Goal: Transaction & Acquisition: Purchase product/service

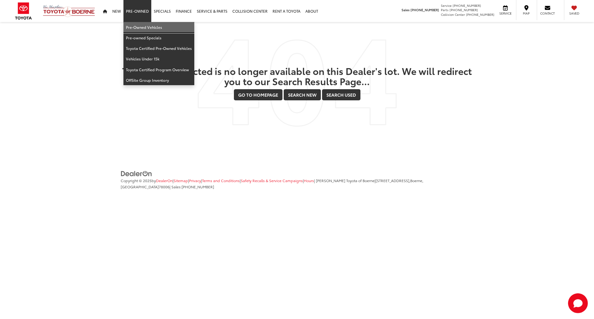
click at [133, 26] on link "Pre-Owned Vehicles" at bounding box center [159, 27] width 71 height 11
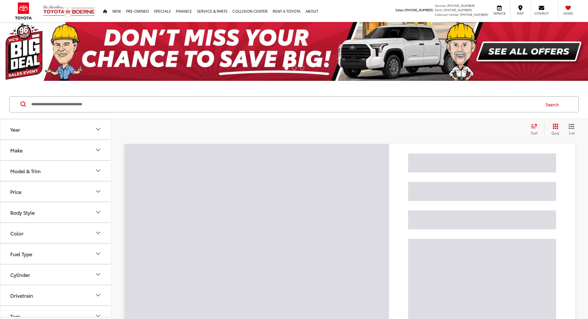
click at [172, 108] on input "Search by Make, Model, or Keyword" at bounding box center [285, 104] width 509 height 15
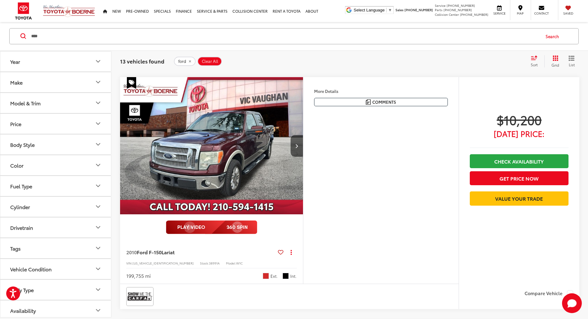
scroll to position [248, 0]
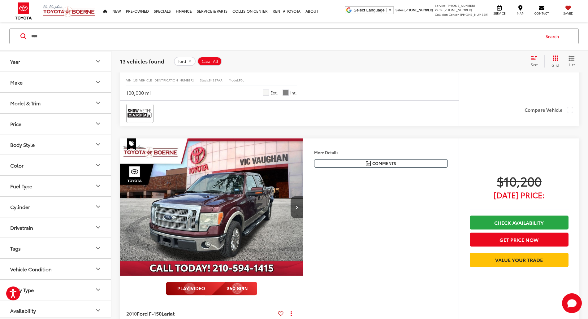
drag, startPoint x: 35, startPoint y: 36, endPoint x: 0, endPoint y: 77, distance: 53.6
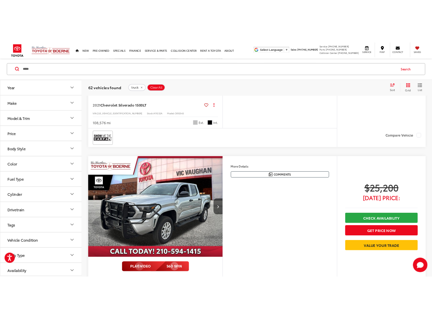
scroll to position [1183, 0]
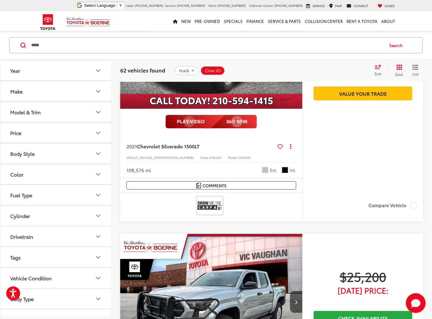
drag, startPoint x: 101, startPoint y: 45, endPoint x: 0, endPoint y: 50, distance: 100.8
click at [0, 50] on div "***** ***** Search" at bounding box center [216, 45] width 432 height 29
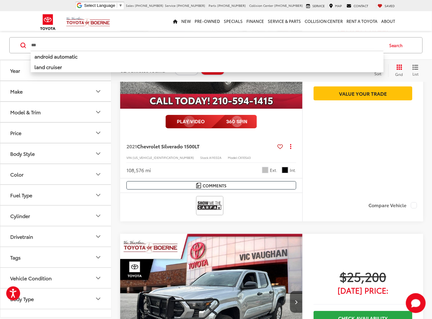
type input "***"
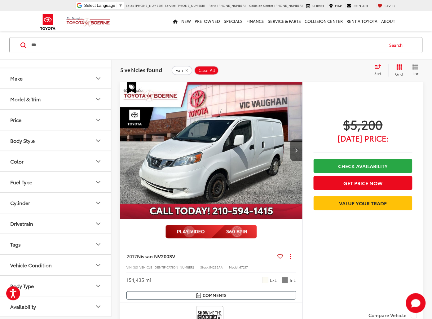
scroll to position [300, 0]
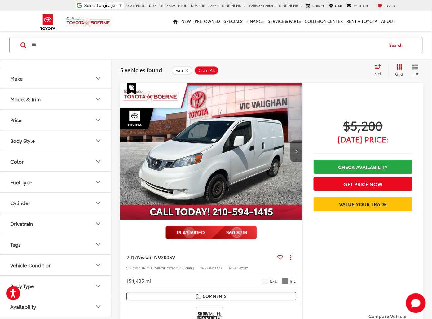
click at [292, 153] on button "Next image" at bounding box center [296, 152] width 12 height 22
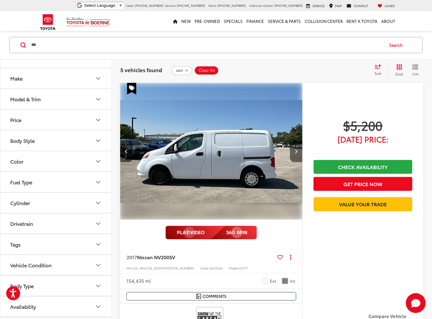
click at [292, 153] on button "Next image" at bounding box center [296, 152] width 12 height 22
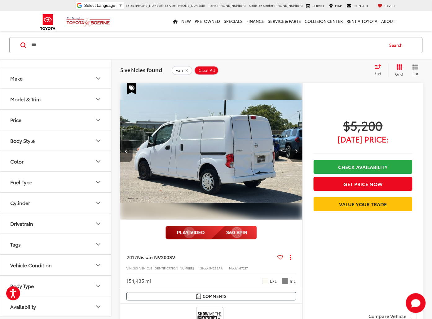
click at [292, 153] on button "Next image" at bounding box center [296, 152] width 12 height 22
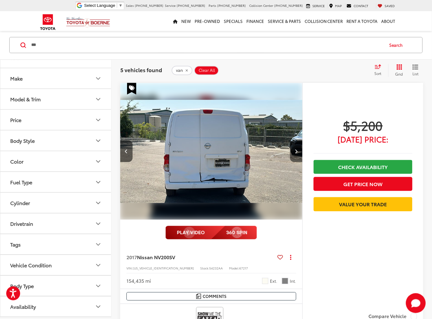
click at [292, 153] on button "Next image" at bounding box center [296, 152] width 12 height 22
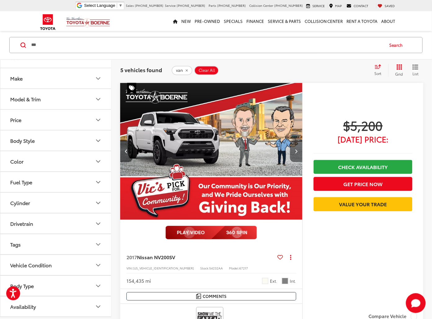
click at [292, 153] on button "Next image" at bounding box center [296, 152] width 12 height 22
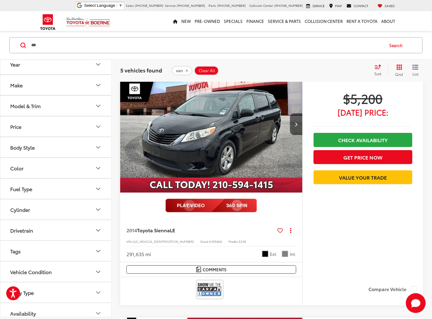
scroll to position [15, 0]
